Goal: Information Seeking & Learning: Learn about a topic

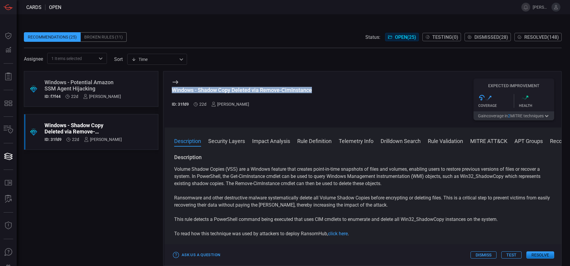
drag, startPoint x: 311, startPoint y: 90, endPoint x: 171, endPoint y: 91, distance: 139.1
click at [171, 91] on div "Windows - Shadow Copy Deleted via Remove-CimInstance ID: 31fd9 22d [PERSON_NAME…" at bounding box center [363, 99] width 397 height 56
copy div "Windows - Shadow Copy Deleted via Remove-CimInstance"
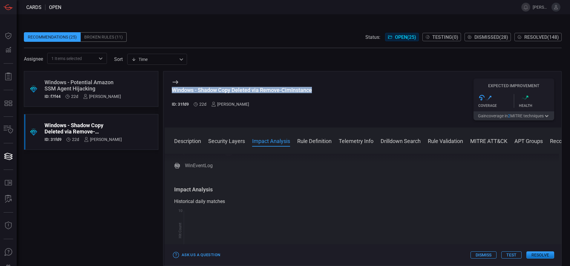
scroll to position [117, 0]
click at [318, 141] on button "Rule Definition" at bounding box center [314, 140] width 34 height 7
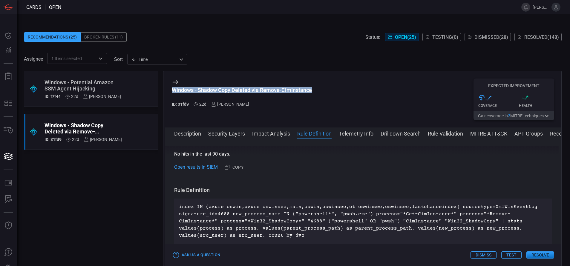
scroll to position [227, 0]
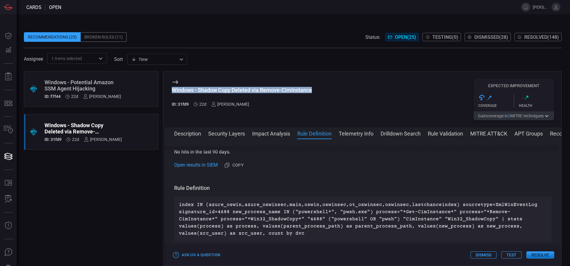
click at [480, 133] on button "MITRE ATT&CK" at bounding box center [488, 133] width 37 height 7
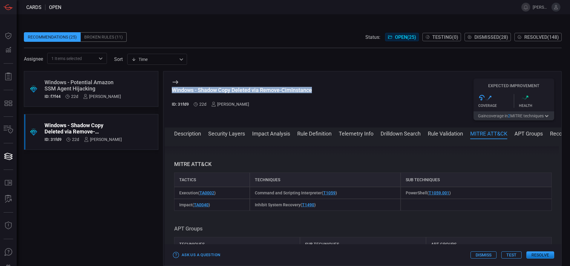
scroll to position [481, 0]
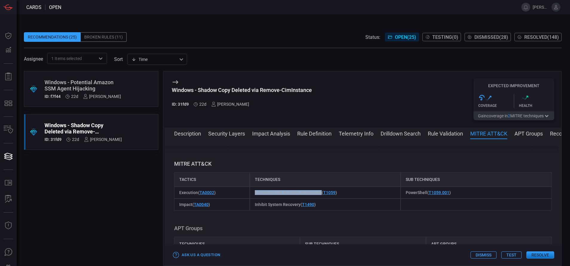
drag, startPoint x: 319, startPoint y: 194, endPoint x: 254, endPoint y: 193, distance: 64.2
click at [255, 193] on span "Command and Scripting Interpreter ( T1059 )" at bounding box center [296, 192] width 82 height 5
copy span "Command and Scripting Interpreter"
drag, startPoint x: 423, startPoint y: 192, endPoint x: 403, endPoint y: 191, distance: 20.0
click at [405, 191] on span "PowerShell ( T1059.001 )" at bounding box center [427, 192] width 45 height 5
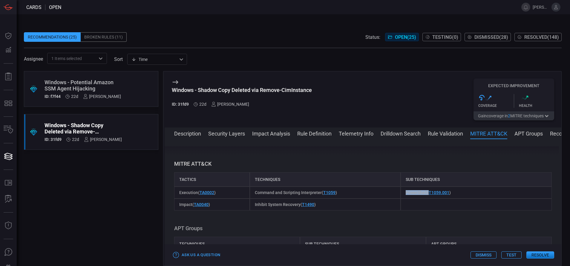
copy span "PowerShell"
drag, startPoint x: 193, startPoint y: 203, endPoint x: 179, endPoint y: 205, distance: 13.5
click at [179, 205] on span "Impact ( TA0040 )" at bounding box center [194, 204] width 31 height 5
copy span "Impact"
drag, startPoint x: 253, startPoint y: 203, endPoint x: 298, endPoint y: 208, distance: 45.6
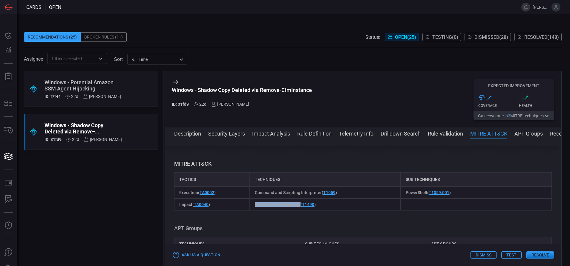
click at [298, 208] on div "Inhibit System Recovery ( T1490 )" at bounding box center [325, 205] width 151 height 12
copy span "Inhibit System Recovery"
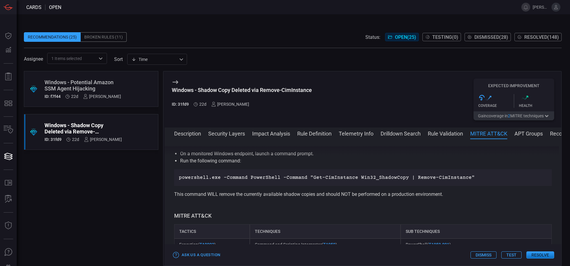
scroll to position [428, 0]
click at [310, 134] on button "Rule Definition" at bounding box center [314, 133] width 34 height 7
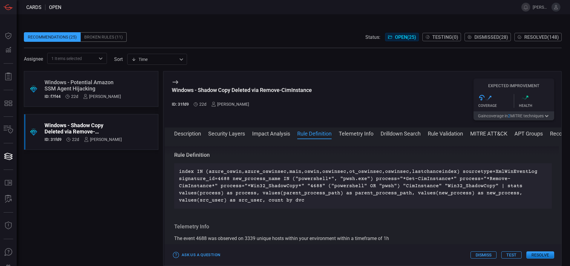
scroll to position [259, 0]
click at [215, 203] on p "index IN (azure_oswin,azure_oswinsec,main,oswin,oswinsec,ot_oswinsec,oswinsec,l…" at bounding box center [363, 187] width 368 height 36
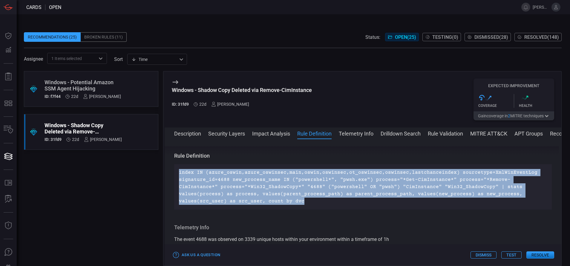
drag, startPoint x: 215, startPoint y: 203, endPoint x: 178, endPoint y: 175, distance: 46.9
click at [178, 175] on div "index IN (azure_oswin,azure_oswinsec,main,oswin,oswinsec,ot_oswinsec,oswinsec,l…" at bounding box center [362, 186] width 377 height 45
copy p "index IN (azure_oswin,azure_oswinsec,main,oswin,oswinsec,ot_oswinsec,oswinsec,l…"
click at [400, 133] on button "Drilldown Search" at bounding box center [400, 133] width 40 height 7
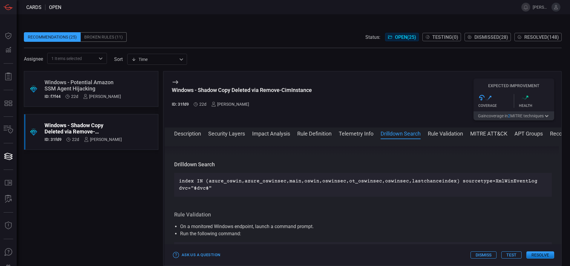
scroll to position [365, 0]
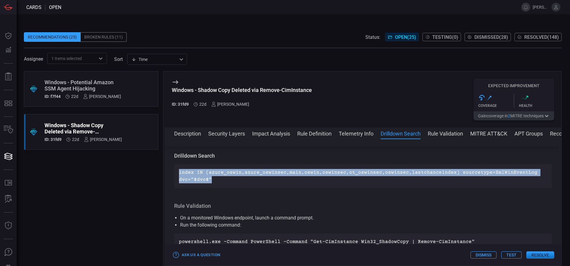
drag, startPoint x: 229, startPoint y: 179, endPoint x: 177, endPoint y: 169, distance: 53.5
click at [177, 169] on div "index IN (azure_oswin,azure_oswinsec,main,oswin,oswinsec,ot_oswinsec,oswinsec,l…" at bounding box center [362, 176] width 377 height 24
copy p "index IN (azure_oswin,azure_oswinsec,main,oswin,oswinsec,ot_oswinsec,oswinsec,l…"
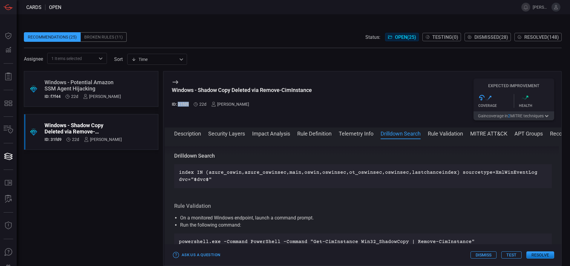
drag, startPoint x: 189, startPoint y: 104, endPoint x: 179, endPoint y: 103, distance: 10.5
click at [179, 103] on div "ID: 31fd9 22d [PERSON_NAME]" at bounding box center [242, 104] width 140 height 5
copy h5 "31fd9"
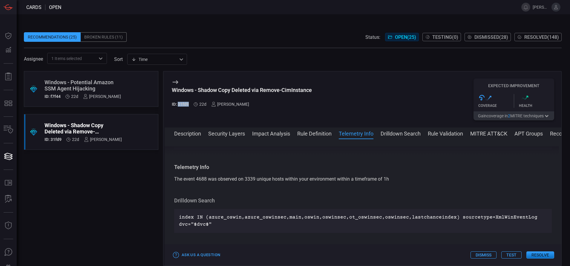
scroll to position [0, 0]
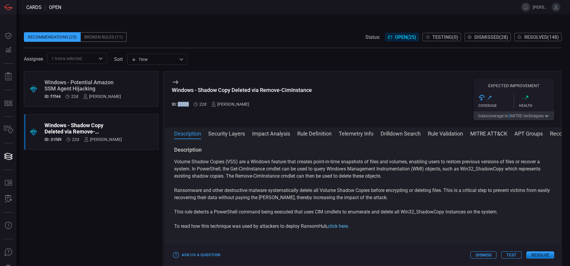
click at [338, 226] on link "click here" at bounding box center [338, 226] width 20 height 6
